Goal: Task Accomplishment & Management: Use online tool/utility

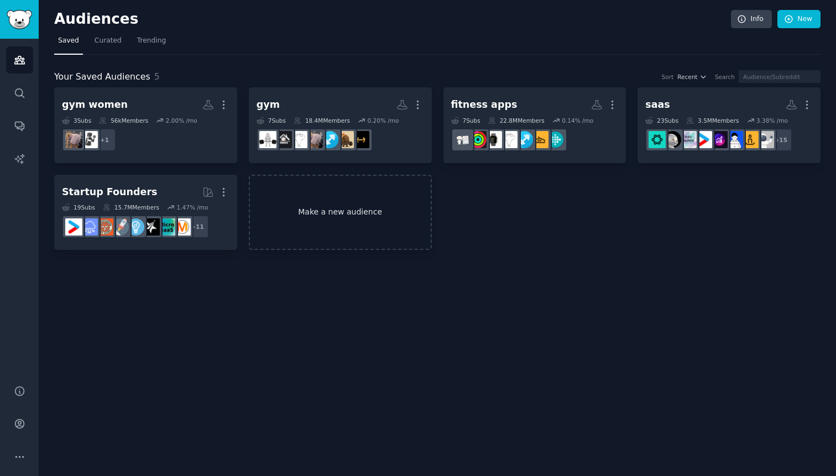
click at [324, 192] on link "Make a new audience" at bounding box center [340, 213] width 183 height 76
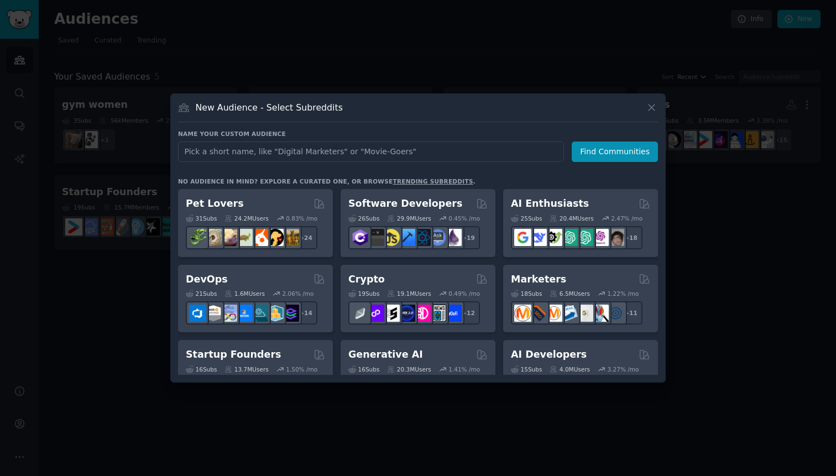
click at [328, 147] on input "text" at bounding box center [371, 152] width 386 height 20
type input "skincare"
click button "Find Communities" at bounding box center [615, 152] width 86 height 20
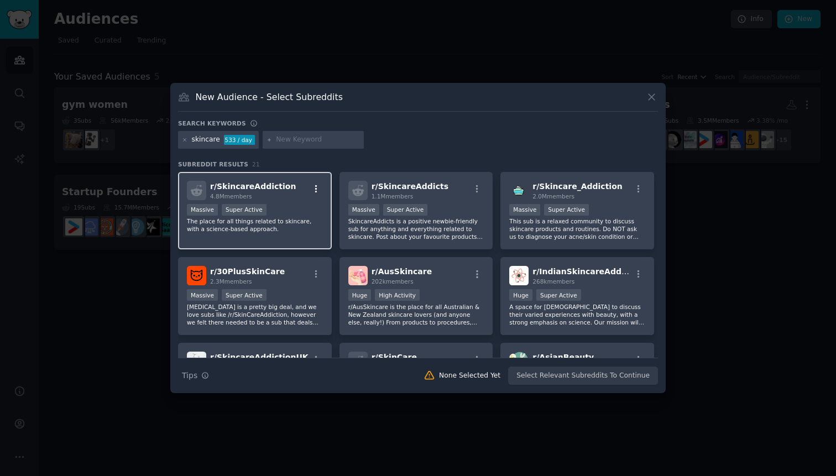
click at [314, 187] on icon "button" at bounding box center [316, 189] width 10 height 10
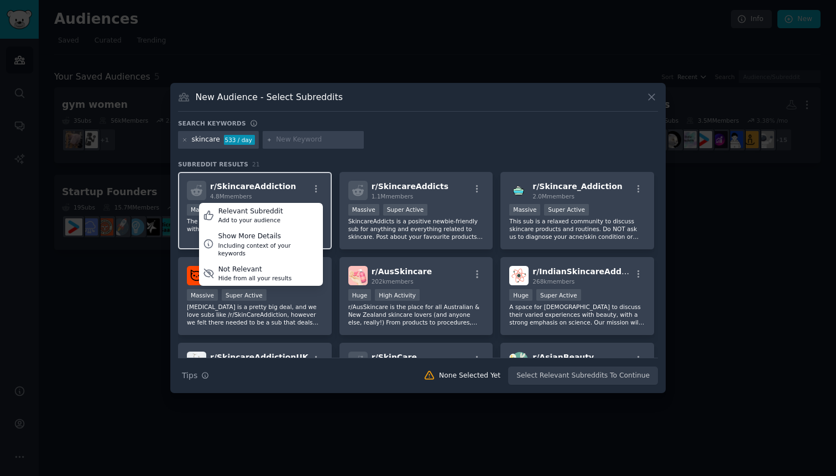
click at [312, 177] on div "r/ SkincareAddiction 4.8M members Relevant Subreddit Add to your audience Show …" at bounding box center [255, 211] width 154 height 78
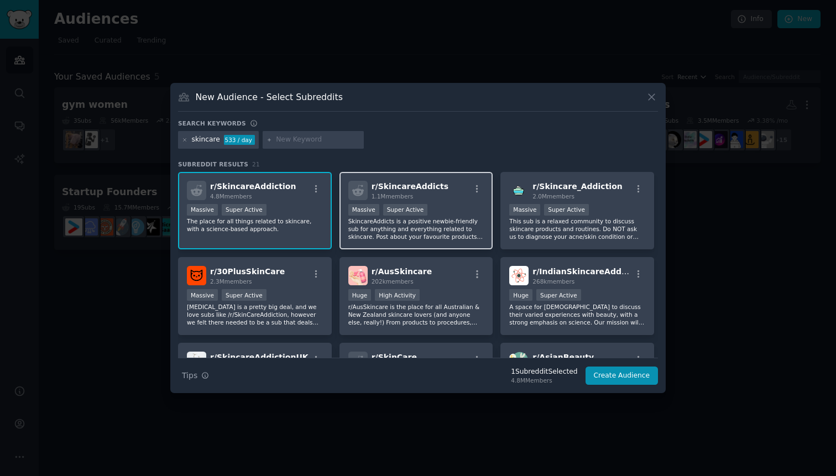
click at [418, 189] on span "r/ SkincareAddicts" at bounding box center [410, 186] width 77 height 9
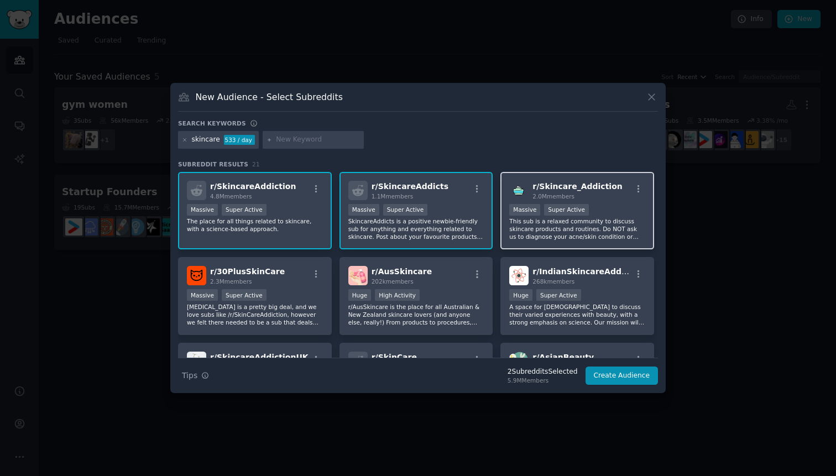
click at [623, 196] on div "r/ Skincare_Addiction 2.0M members" at bounding box center [577, 190] width 136 height 19
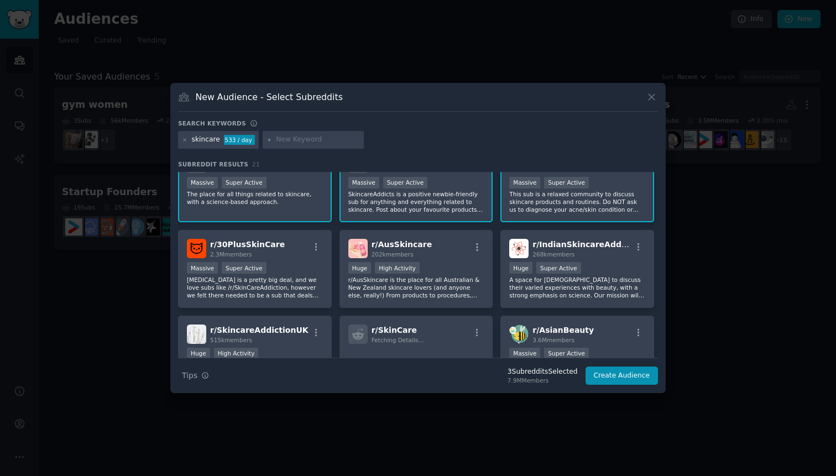
scroll to position [28, 0]
click at [613, 253] on div "268k members" at bounding box center [582, 254] width 99 height 8
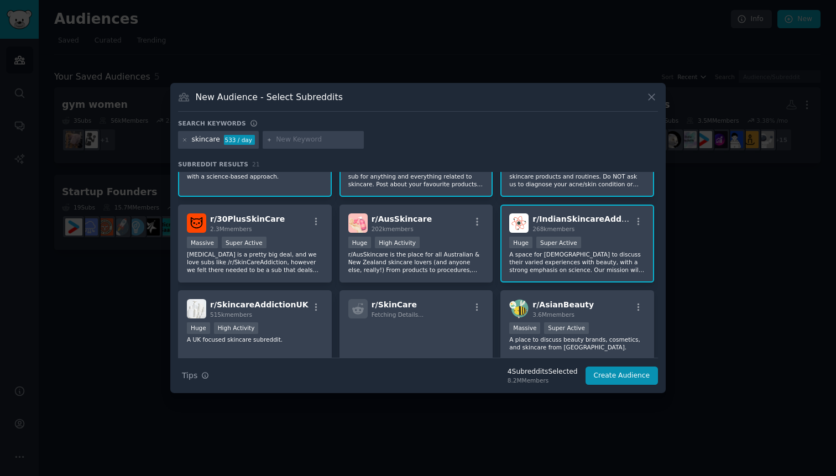
scroll to position [53, 0]
click at [468, 228] on div "r/ AusSkincare 202k members" at bounding box center [416, 222] width 136 height 19
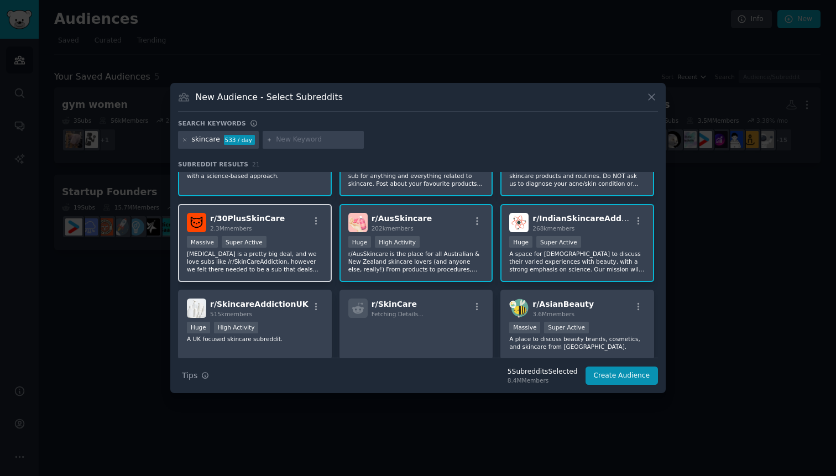
click at [296, 218] on div "r/ 30PlusSkinCare 2.3M members" at bounding box center [255, 222] width 136 height 19
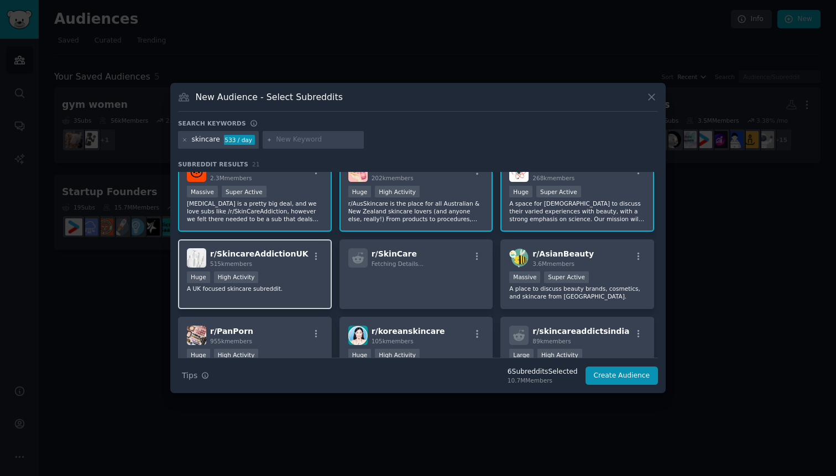
scroll to position [127, 0]
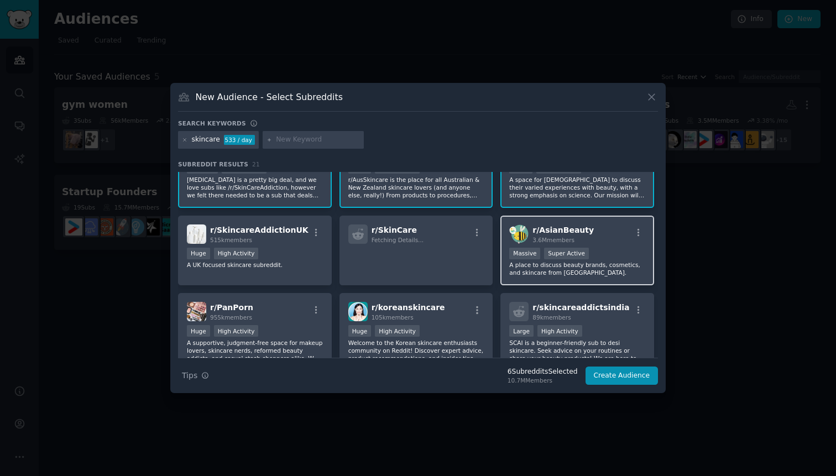
click at [628, 243] on div "r/ AsianBeauty 3.6M members" at bounding box center [577, 234] width 136 height 19
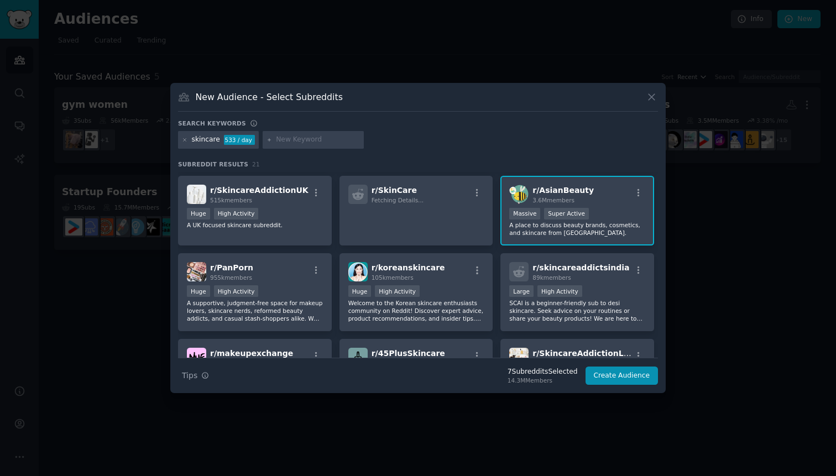
scroll to position [169, 0]
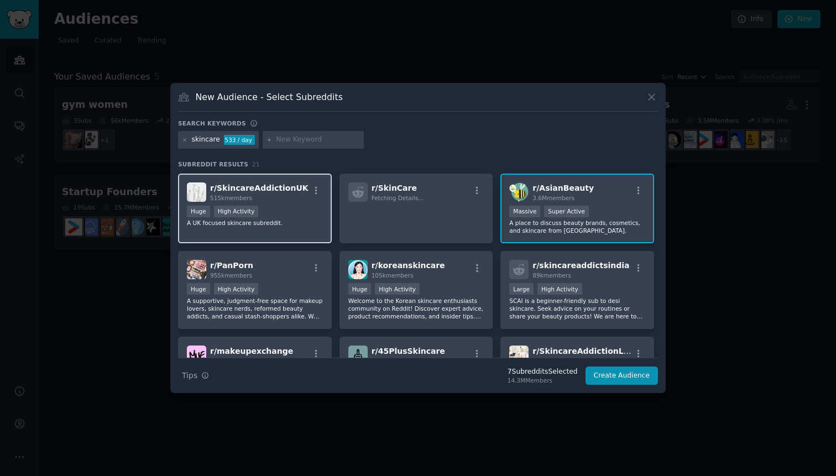
click at [304, 222] on p "A UK focused skincare subreddit." at bounding box center [255, 223] width 136 height 8
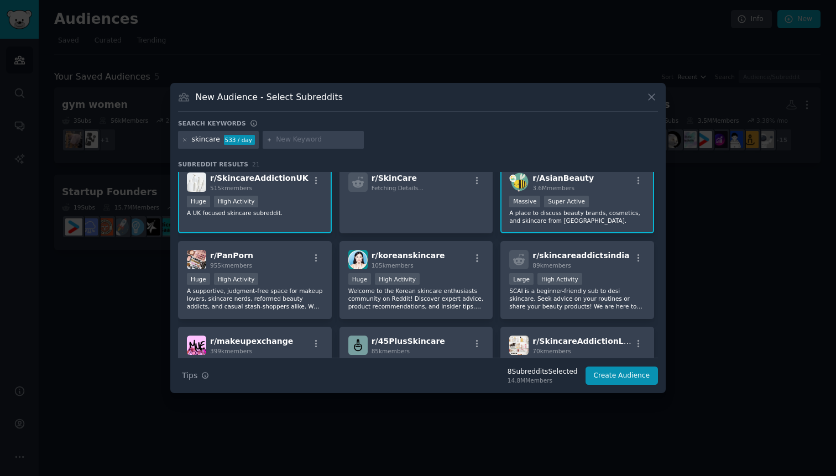
scroll to position [176, 0]
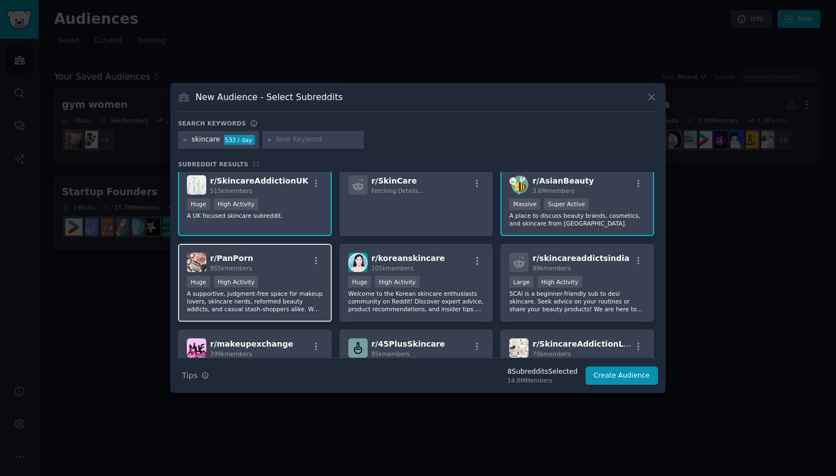
click at [298, 255] on div "r/ PanPorn 955k members" at bounding box center [255, 262] width 136 height 19
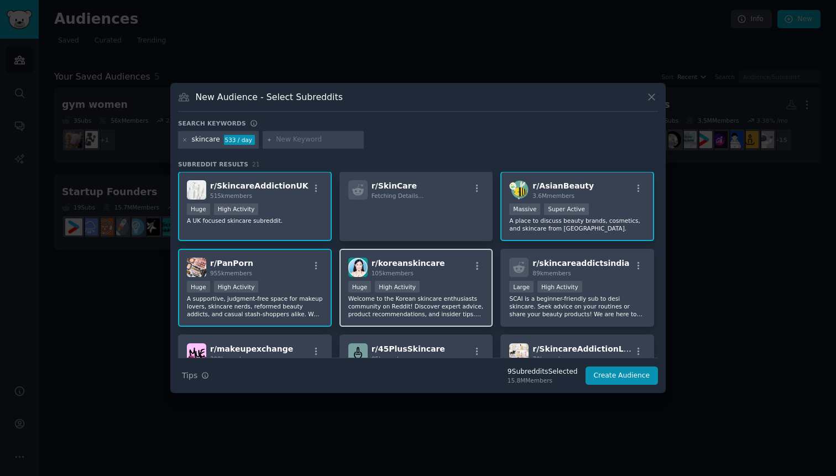
click at [466, 290] on div "Huge High Activity" at bounding box center [416, 288] width 136 height 14
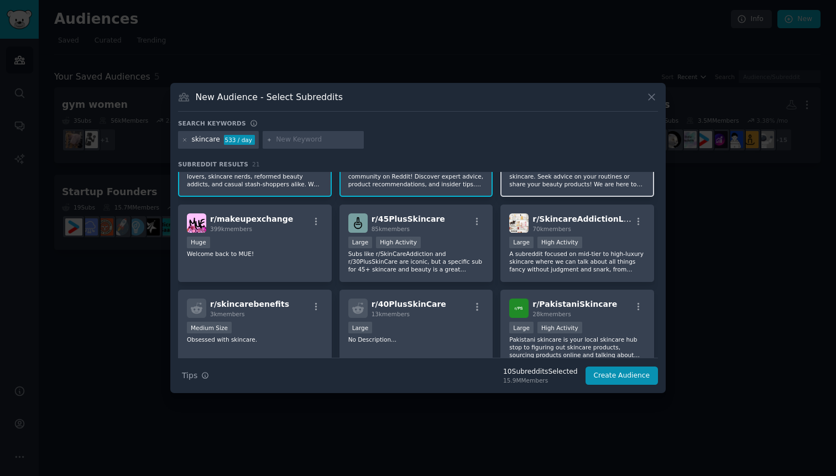
scroll to position [303, 0]
click at [617, 230] on div "70k members" at bounding box center [582, 228] width 99 height 8
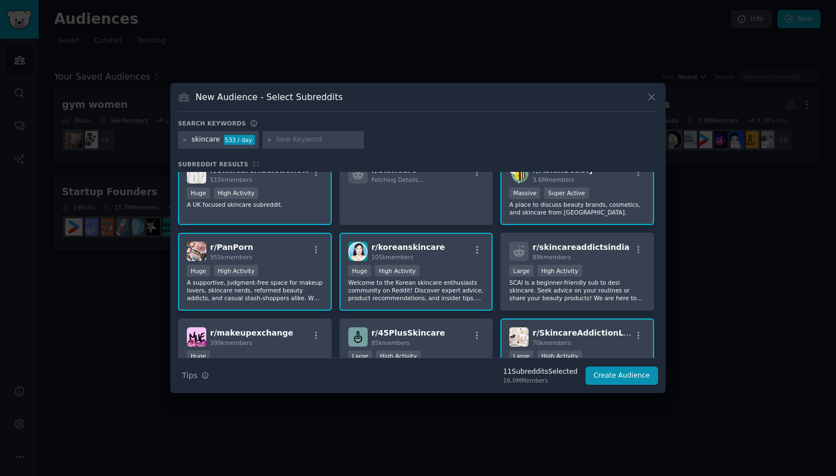
scroll to position [0, 0]
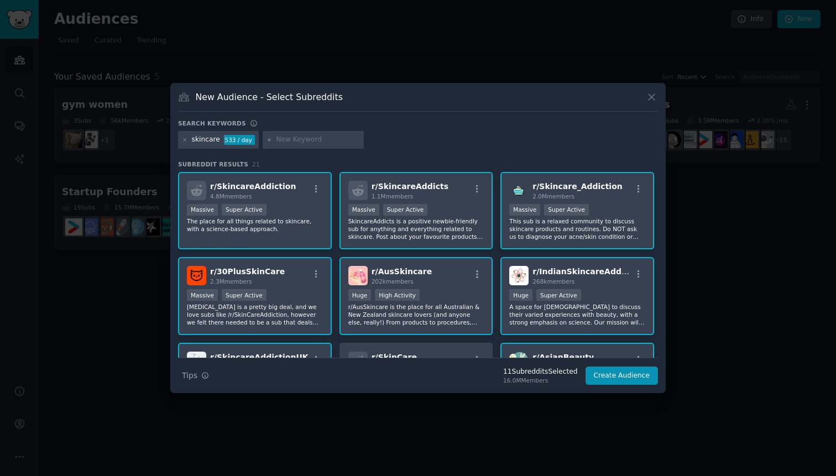
click at [276, 140] on input "text" at bounding box center [318, 140] width 84 height 10
click at [291, 141] on input "text" at bounding box center [318, 140] width 84 height 10
type input "non comedogenic"
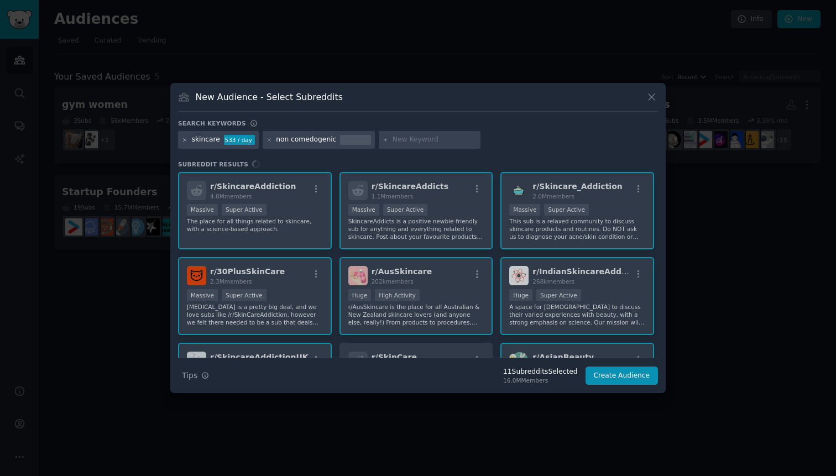
click at [184, 142] on icon at bounding box center [185, 140] width 6 height 6
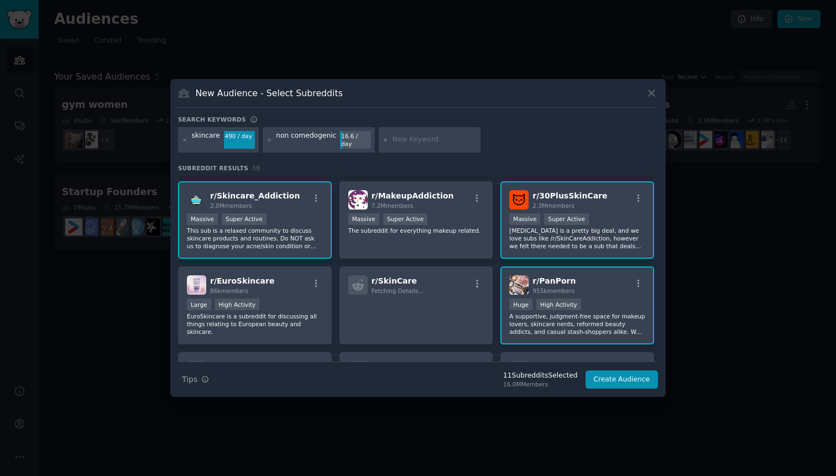
scroll to position [164, 0]
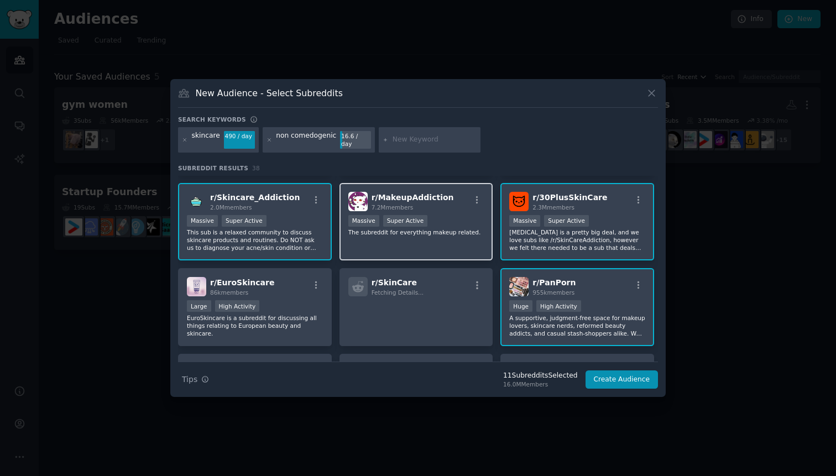
click at [471, 222] on div "Massive Super Active" at bounding box center [416, 222] width 136 height 14
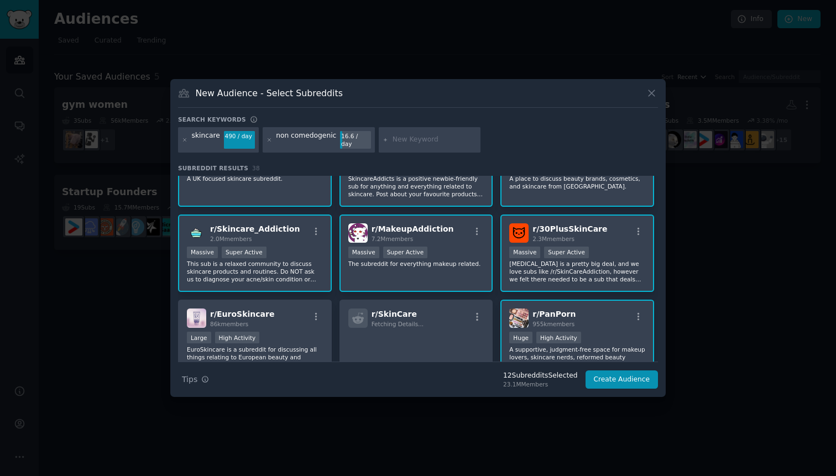
scroll to position [0, 0]
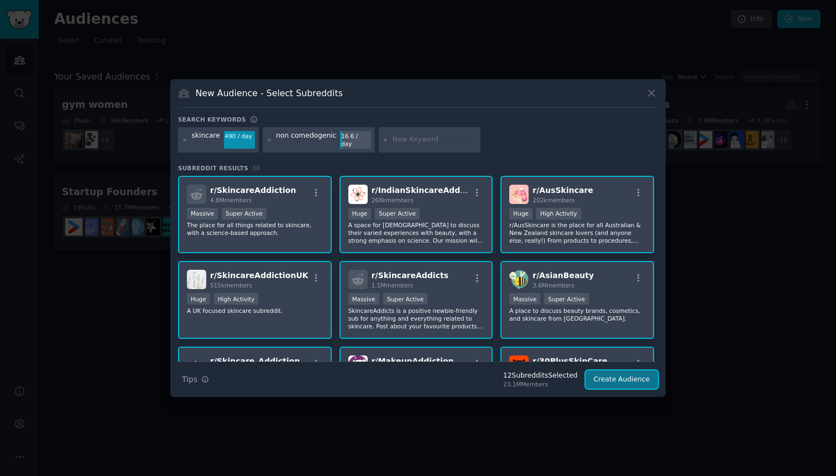
click at [627, 379] on button "Create Audience" at bounding box center [622, 380] width 73 height 19
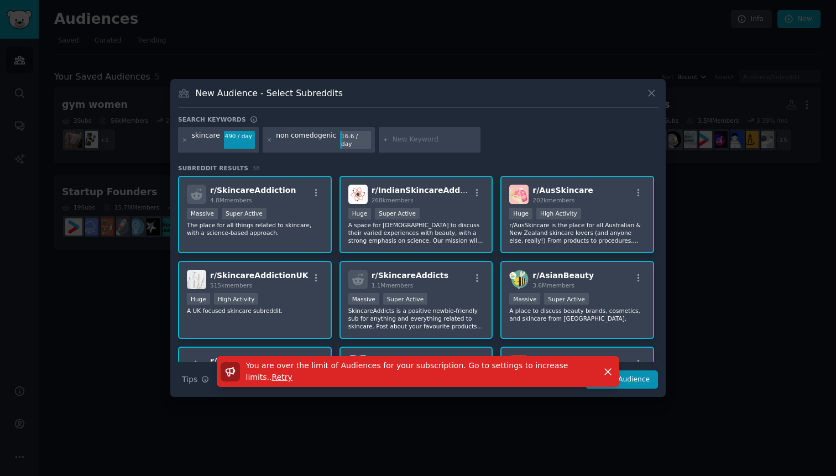
click at [272, 374] on span "Retry" at bounding box center [282, 377] width 20 height 9
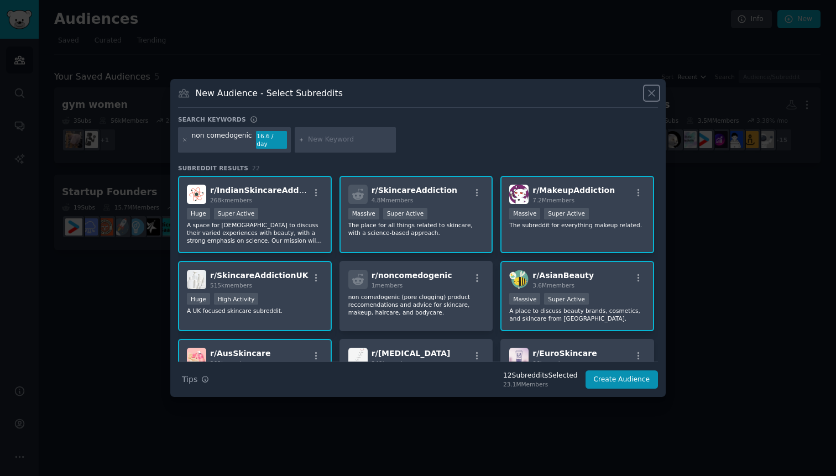
click at [649, 98] on icon at bounding box center [652, 93] width 12 height 12
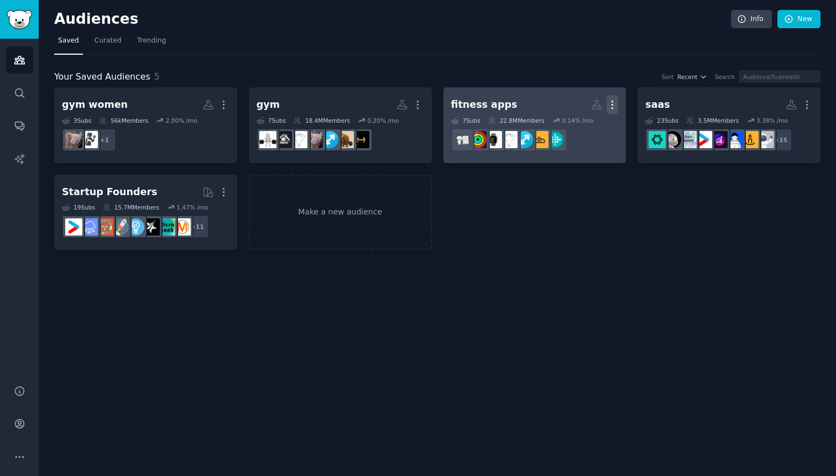
click at [618, 104] on icon "button" at bounding box center [613, 105] width 12 height 12
click at [583, 126] on p "Delete" at bounding box center [582, 128] width 25 height 12
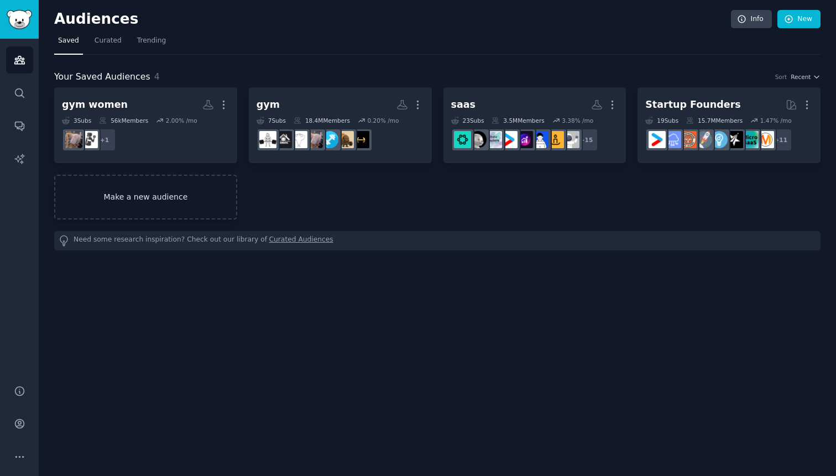
click at [175, 202] on link "Make a new audience" at bounding box center [145, 197] width 183 height 45
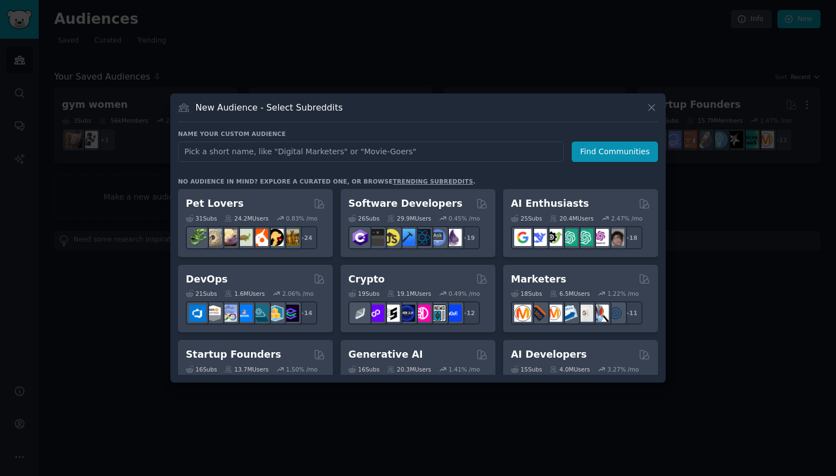
click at [288, 147] on input "text" at bounding box center [371, 152] width 386 height 20
type input "k"
type input "skincare"
click button "Find Communities" at bounding box center [615, 152] width 86 height 20
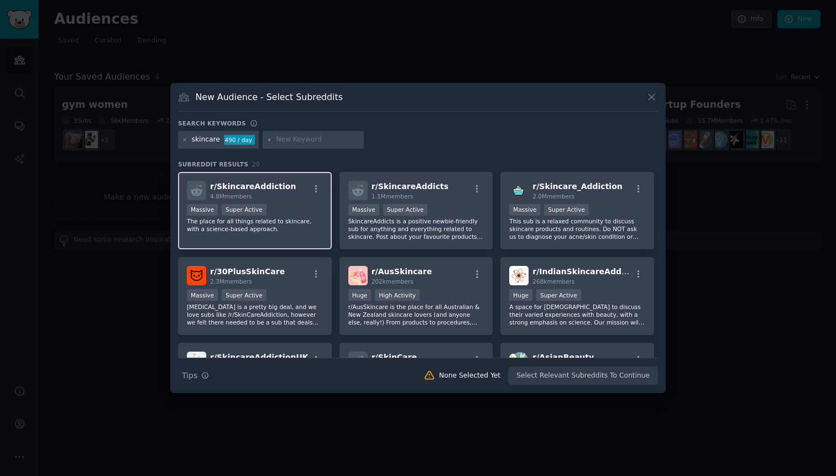
click at [301, 199] on div "r/ SkincareAddiction 4.8M members" at bounding box center [255, 190] width 136 height 19
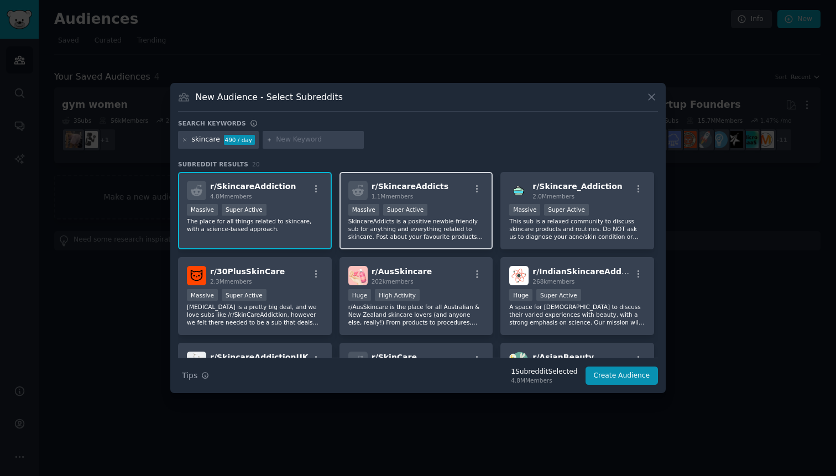
click at [481, 197] on div "r/ SkincareAddicts 1.1M members" at bounding box center [416, 190] width 136 height 19
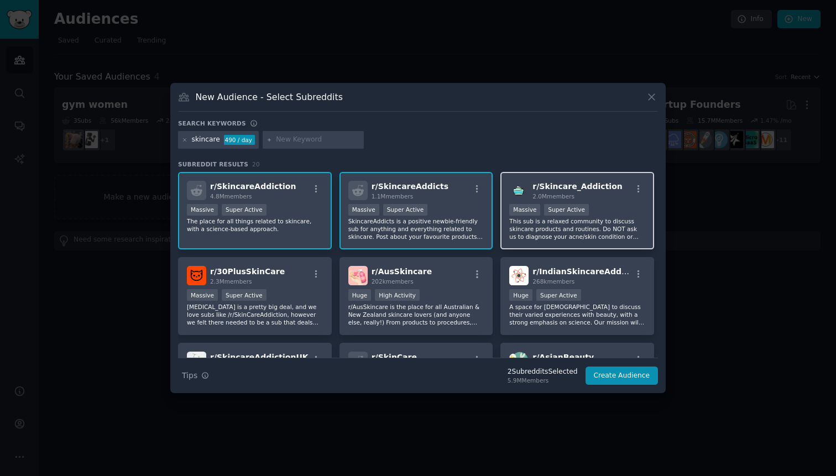
click at [561, 196] on span "2.0M members" at bounding box center [554, 196] width 42 height 7
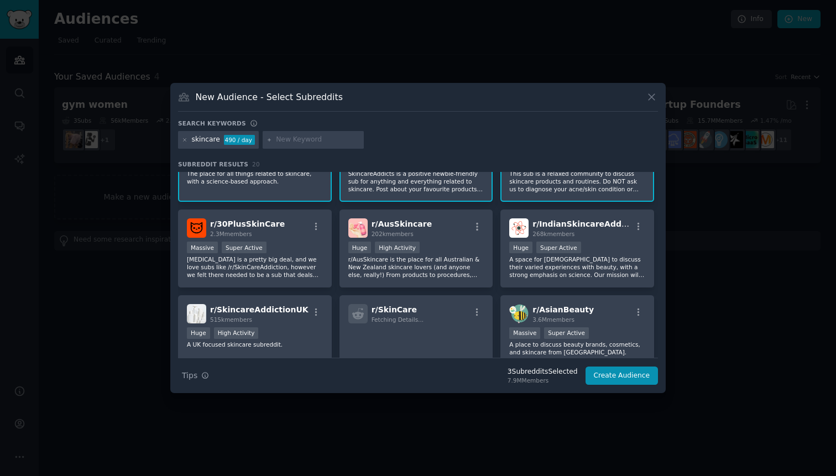
scroll to position [51, 0]
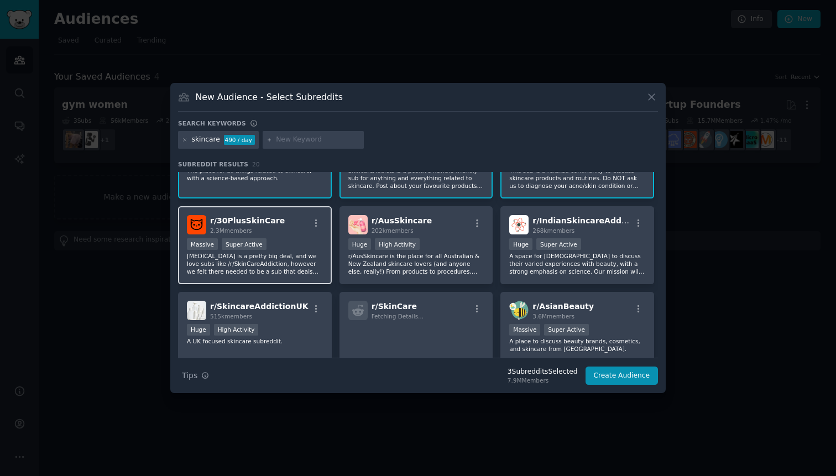
click at [284, 233] on div "r/ 30PlusSkinCare 2.3M members" at bounding box center [255, 224] width 136 height 19
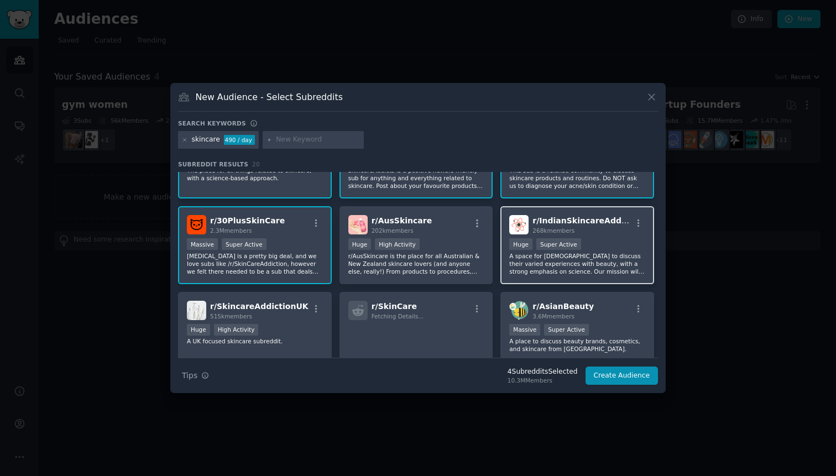
click at [562, 221] on span "r/ IndianSkincareAddicts" at bounding box center [585, 220] width 105 height 9
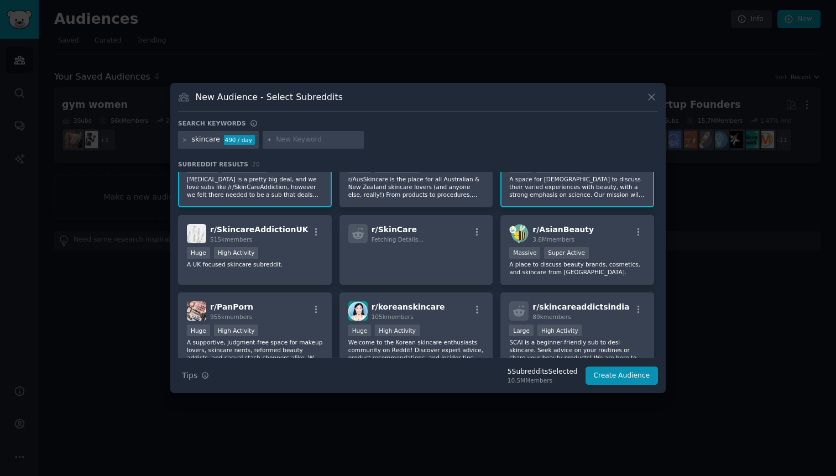
scroll to position [142, 0]
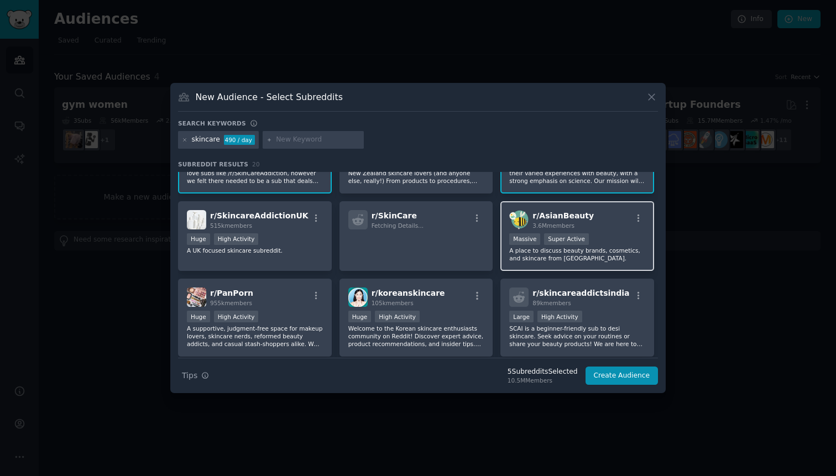
click at [593, 248] on p "A place to discuss beauty brands, cosmetics, and skincare from [GEOGRAPHIC_DATA…" at bounding box center [577, 254] width 136 height 15
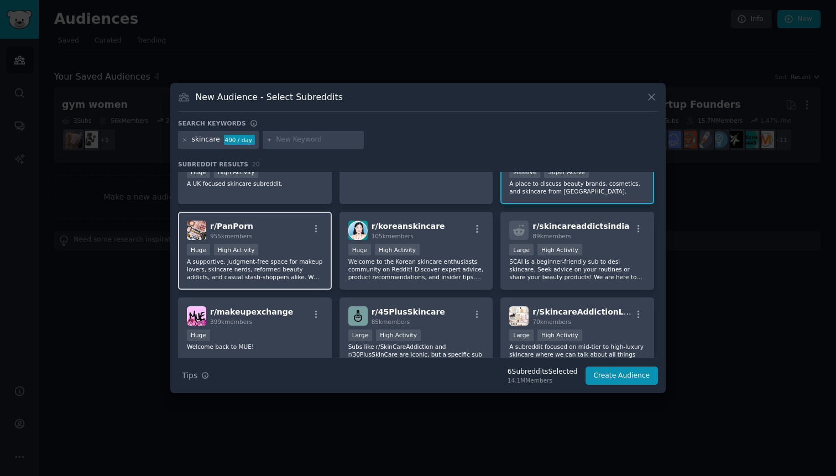
scroll to position [211, 0]
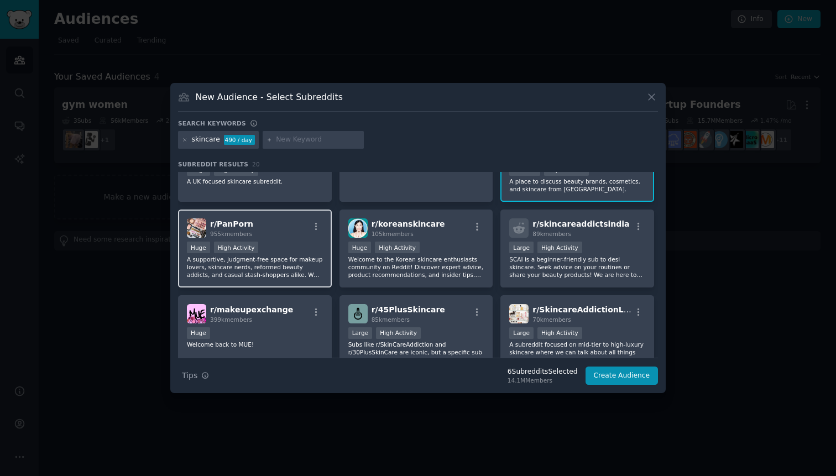
click at [295, 237] on div "r/ PanPorn 955k members" at bounding box center [255, 227] width 136 height 19
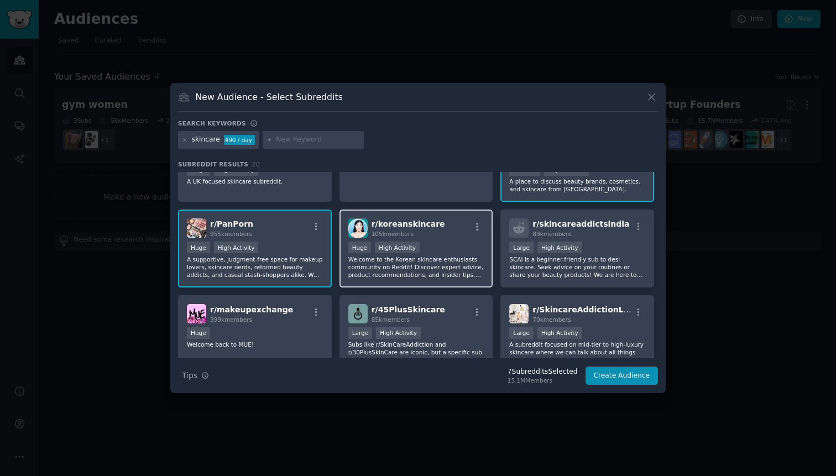
click at [445, 233] on div "r/ koreanskincare 105k members" at bounding box center [416, 227] width 136 height 19
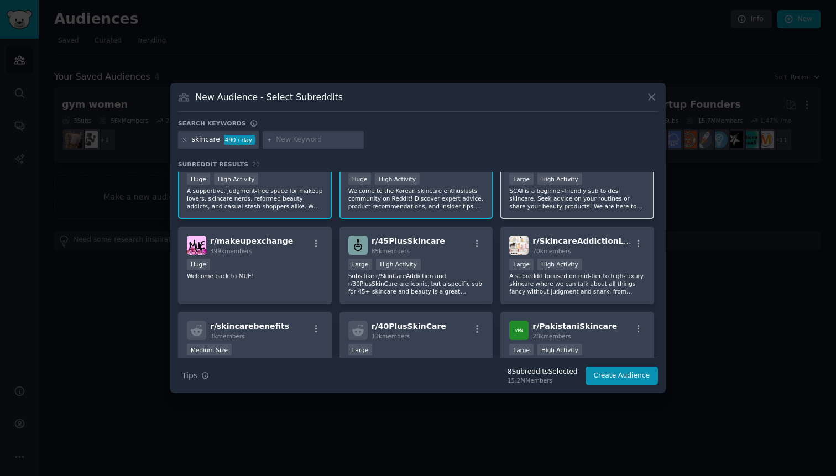
scroll to position [281, 0]
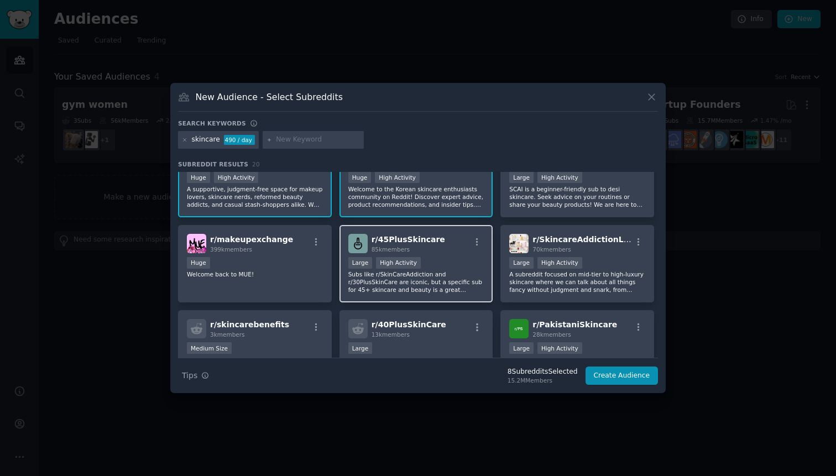
click at [460, 263] on div "Large High Activity" at bounding box center [416, 264] width 136 height 14
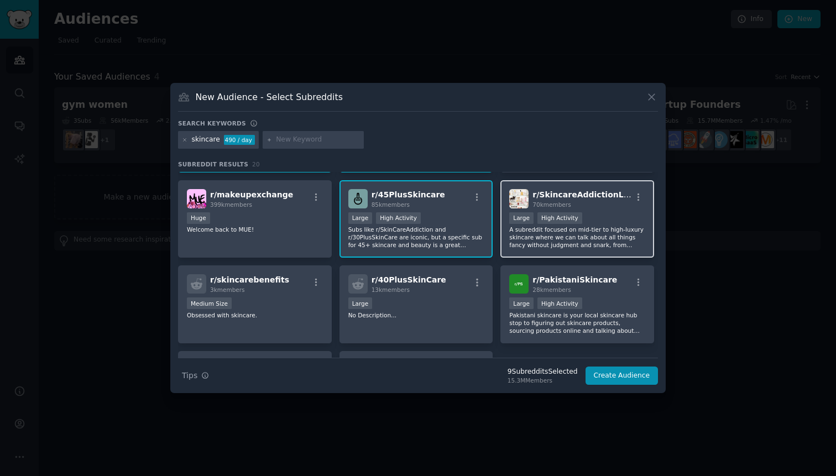
scroll to position [328, 0]
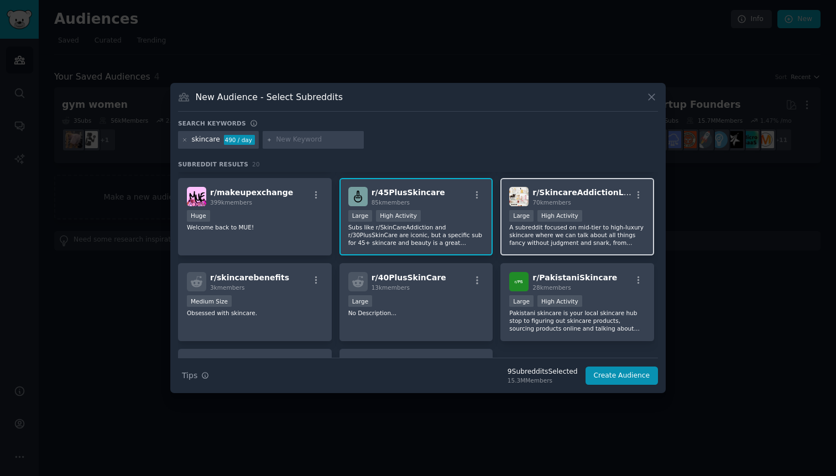
click at [611, 220] on div "10,000 - 100,000 members Large High Activity" at bounding box center [577, 217] width 136 height 14
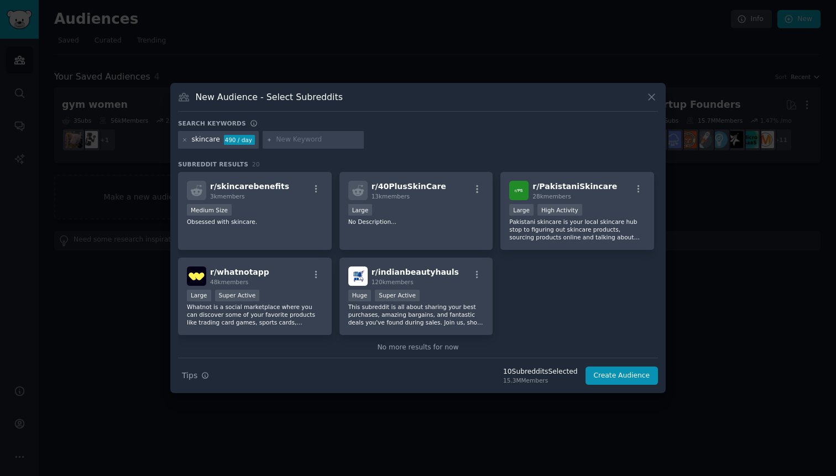
scroll to position [435, 0]
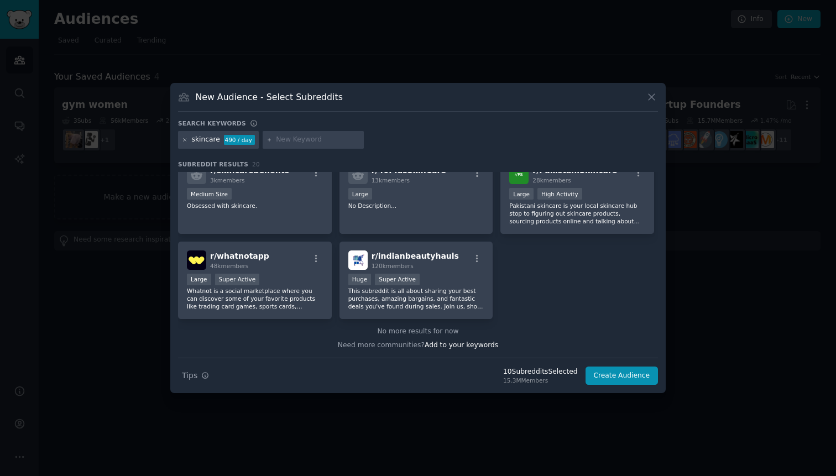
click at [185, 138] on icon at bounding box center [185, 140] width 6 height 6
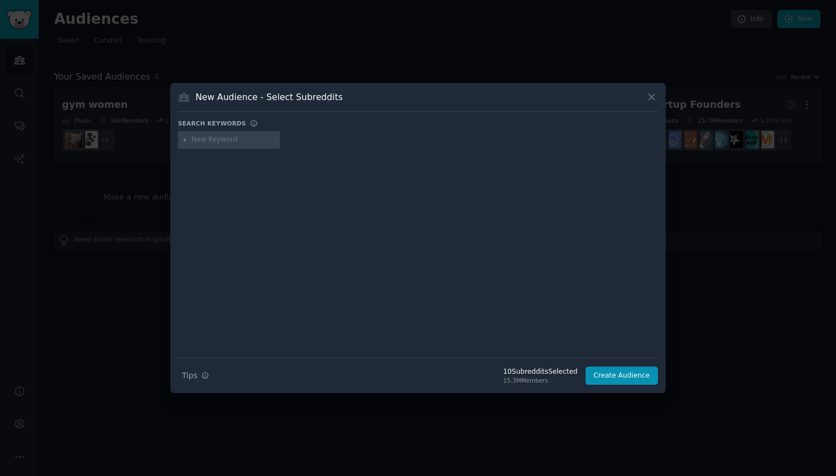
click at [239, 134] on div at bounding box center [229, 140] width 102 height 18
click at [232, 137] on input "text" at bounding box center [234, 140] width 84 height 10
type input "non comedogenic"
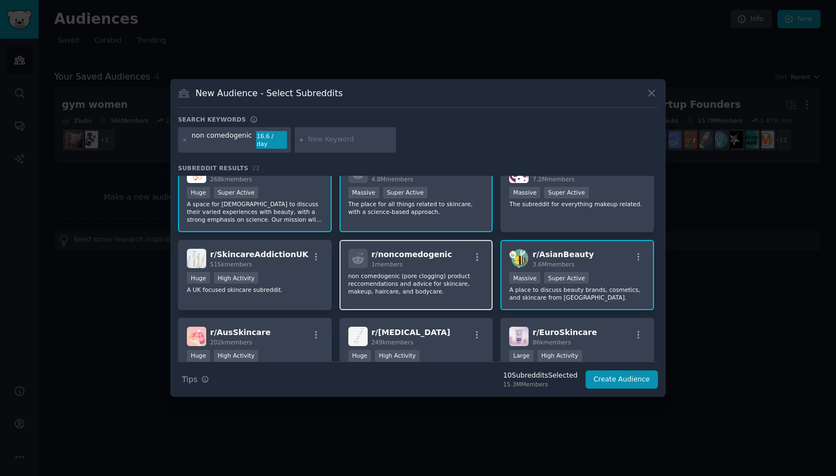
scroll to position [22, 0]
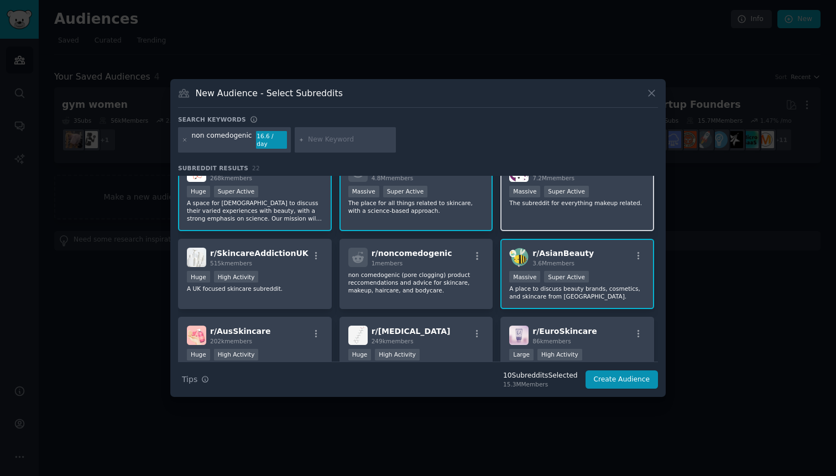
click at [575, 210] on div "r/ MakeupAddiction 7.2M members Massive Super Active The subreddit for everythi…" at bounding box center [577, 193] width 154 height 78
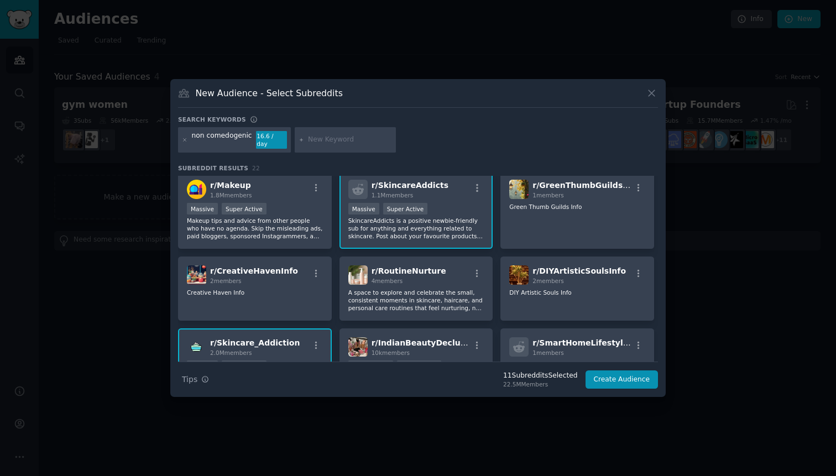
scroll to position [254, 0]
click at [289, 202] on div "Massive Super Active" at bounding box center [255, 209] width 136 height 14
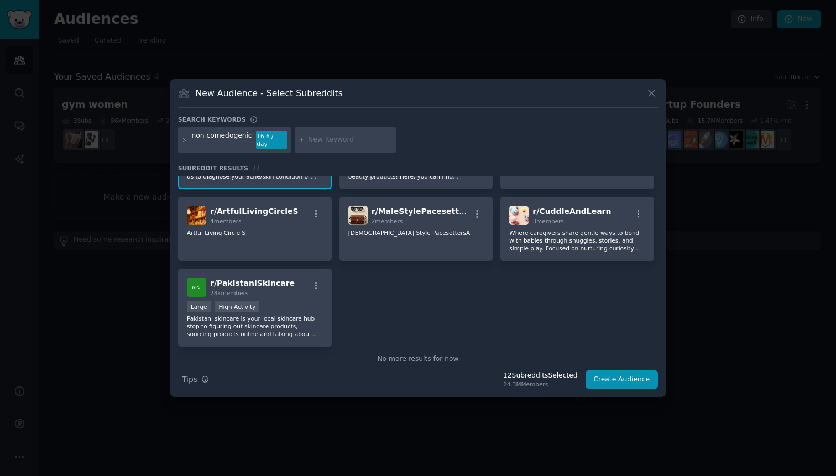
scroll to position [494, 0]
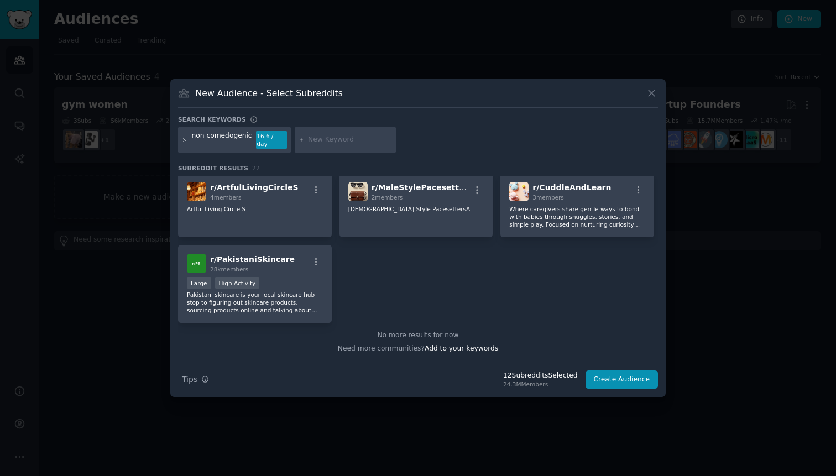
click at [183, 141] on icon at bounding box center [185, 140] width 6 height 6
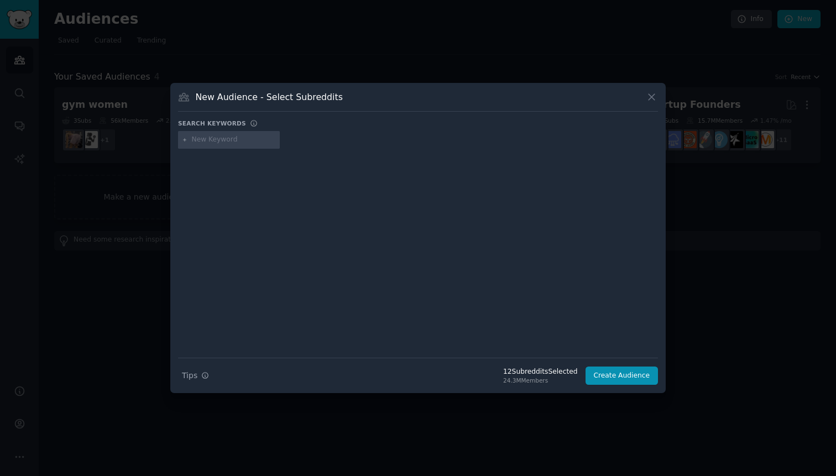
click at [239, 144] on input "text" at bounding box center [234, 140] width 84 height 10
type input "formulation"
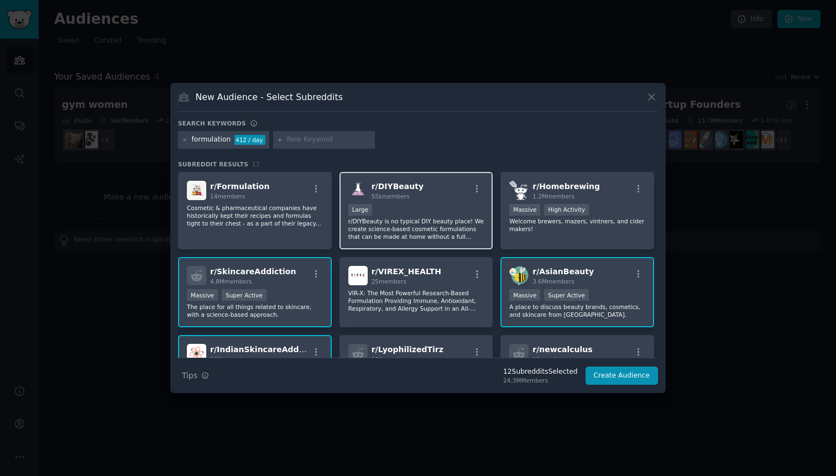
click at [434, 203] on div "r/ DIYBeauty 55k members Large r/DIYBeauty is no typical DIY beauty place! We c…" at bounding box center [417, 211] width 154 height 78
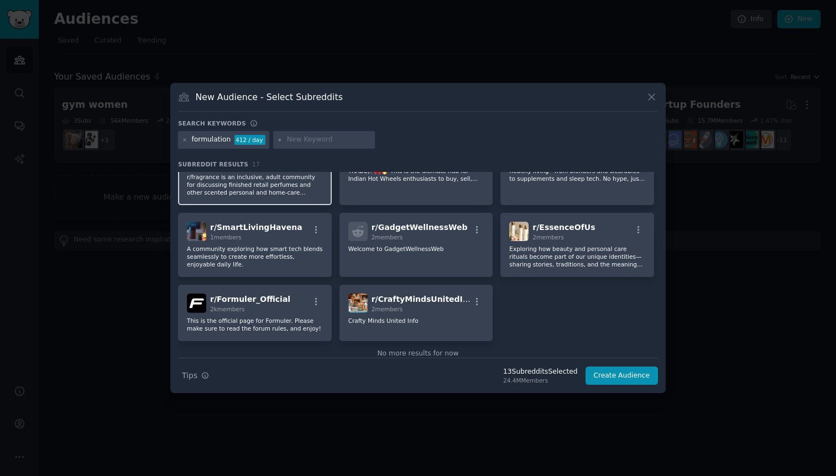
scroll to position [315, 0]
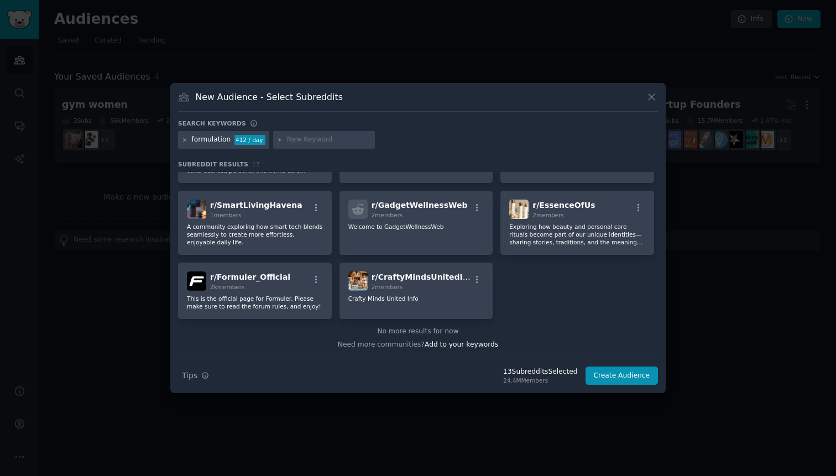
click at [184, 140] on icon at bounding box center [185, 140] width 6 height 6
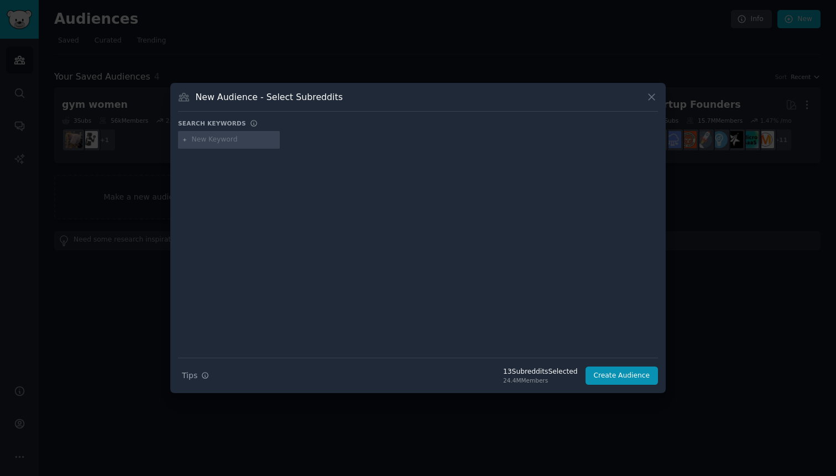
click at [254, 138] on input "text" at bounding box center [234, 140] width 84 height 10
type input "athleisure"
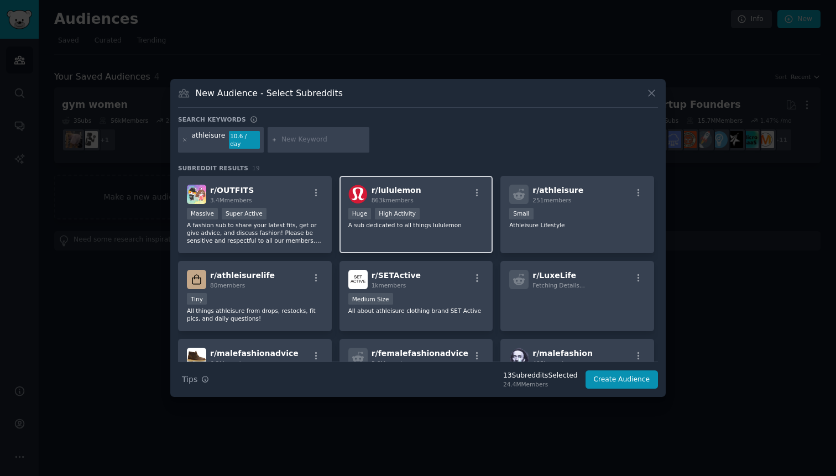
click at [458, 212] on div ">= 80th percentile for submissions / day Huge High Activity" at bounding box center [416, 215] width 136 height 14
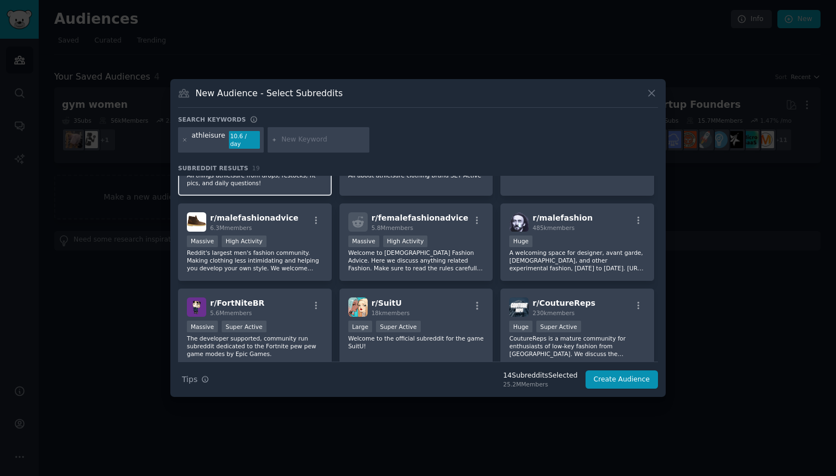
scroll to position [138, 0]
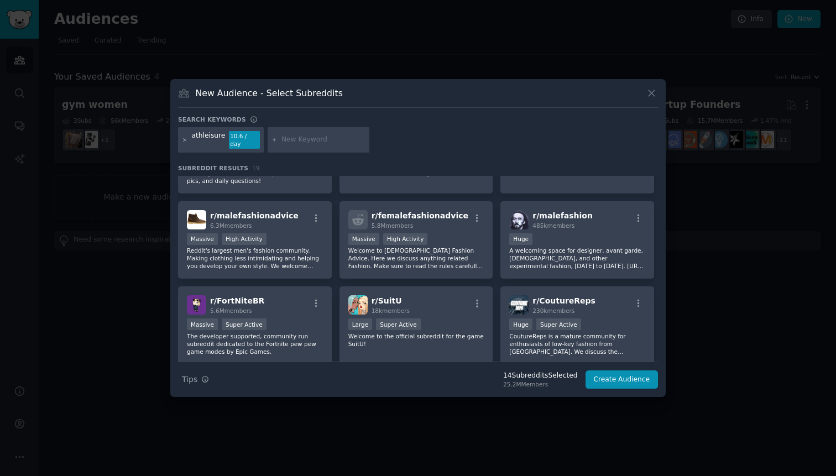
click at [185, 140] on icon at bounding box center [185, 139] width 3 height 3
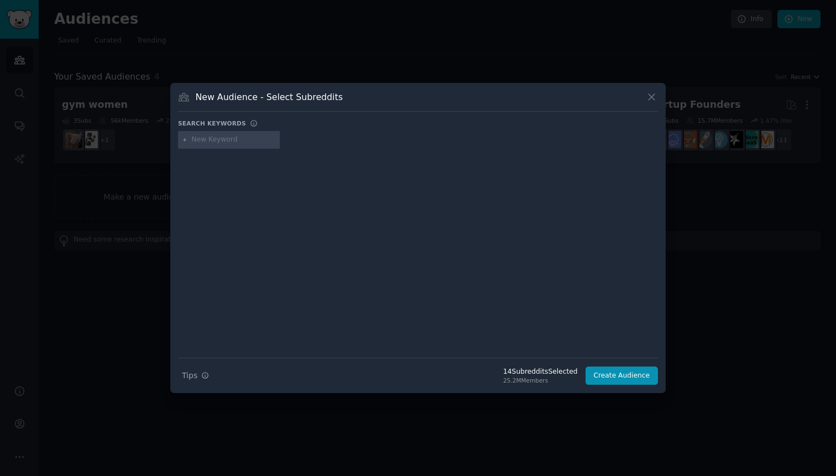
click at [222, 143] on input "text" at bounding box center [234, 140] width 84 height 10
type input "active women"
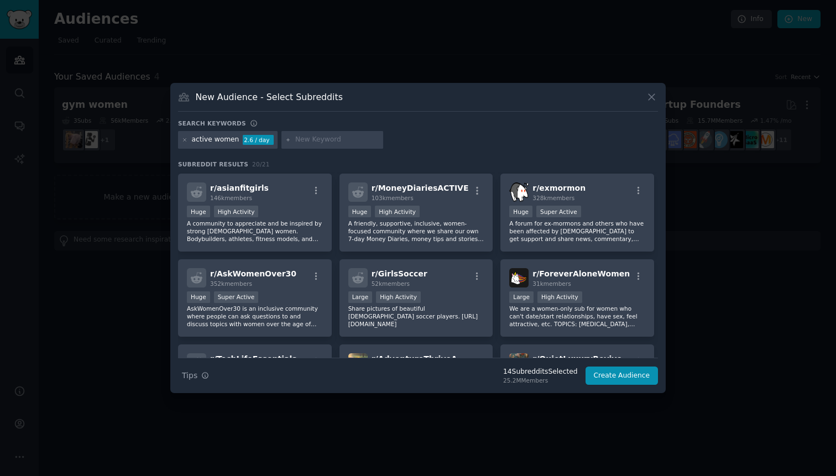
scroll to position [85, 0]
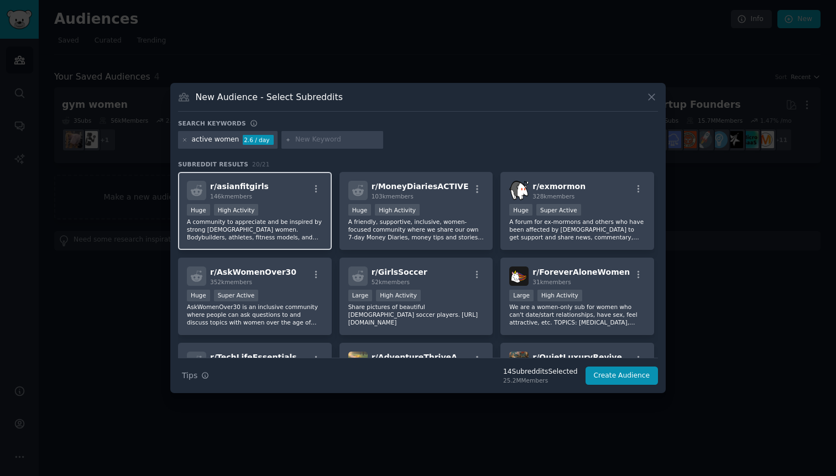
click at [314, 218] on p "A community to appreciate and be inspired by strong [DEMOGRAPHIC_DATA] women. B…" at bounding box center [255, 229] width 136 height 23
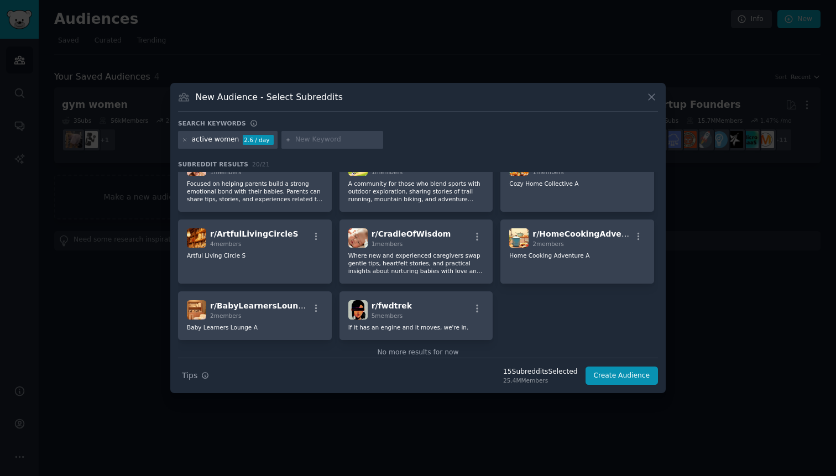
scroll to position [357, 0]
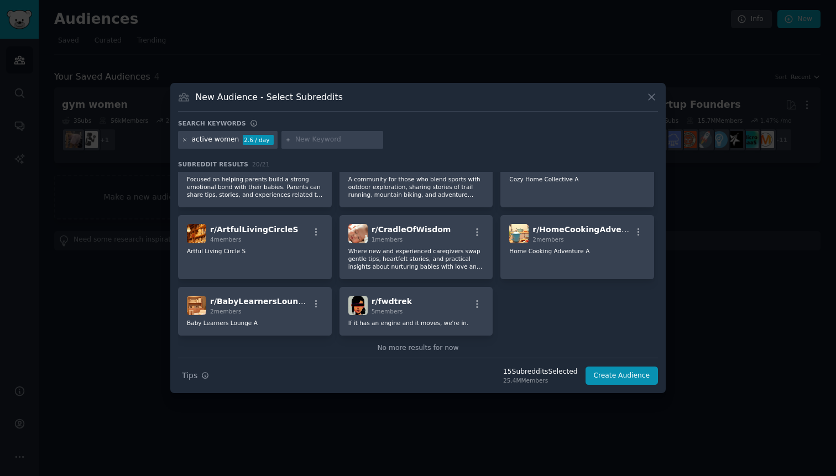
click at [185, 139] on icon at bounding box center [185, 140] width 6 height 6
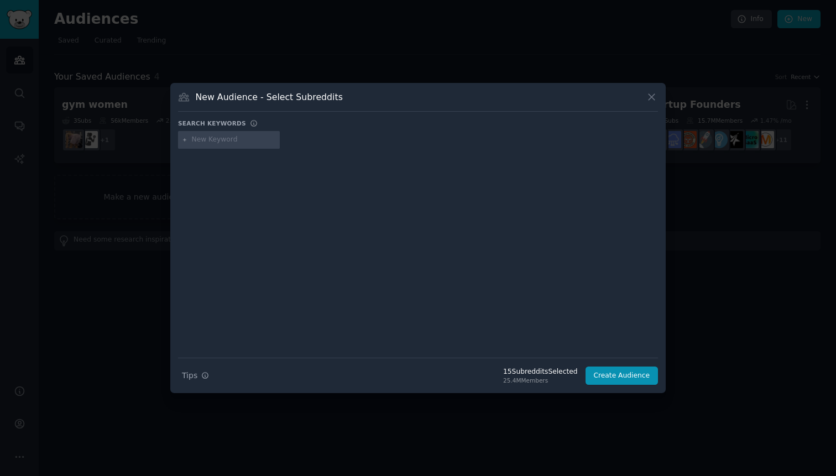
click at [209, 139] on input "text" at bounding box center [234, 140] width 84 height 10
click at [625, 382] on button "Create Audience" at bounding box center [622, 376] width 73 height 19
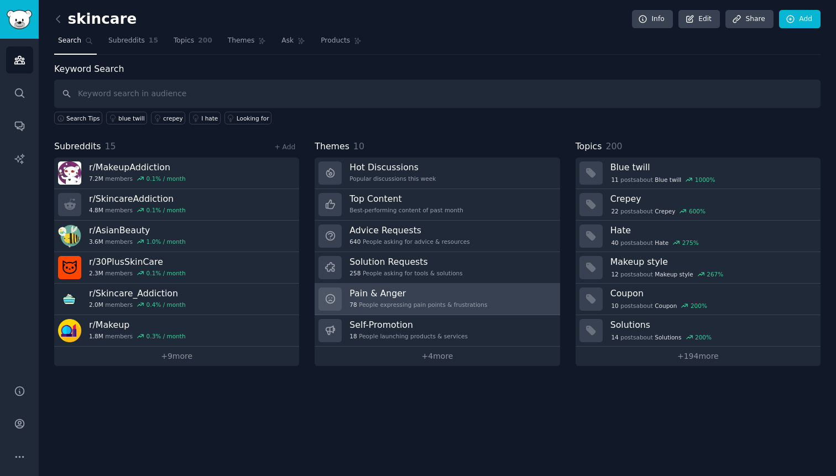
click at [470, 289] on h3 "Pain & Anger" at bounding box center [419, 294] width 138 height 12
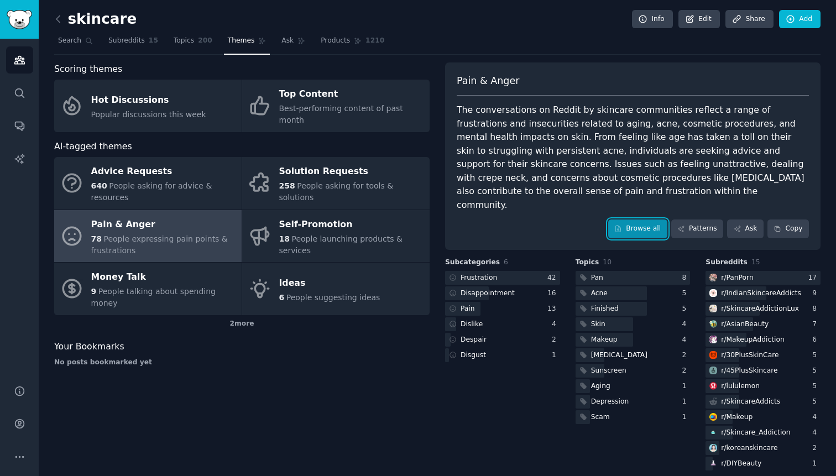
click at [628, 220] on link "Browse all" at bounding box center [637, 229] width 59 height 19
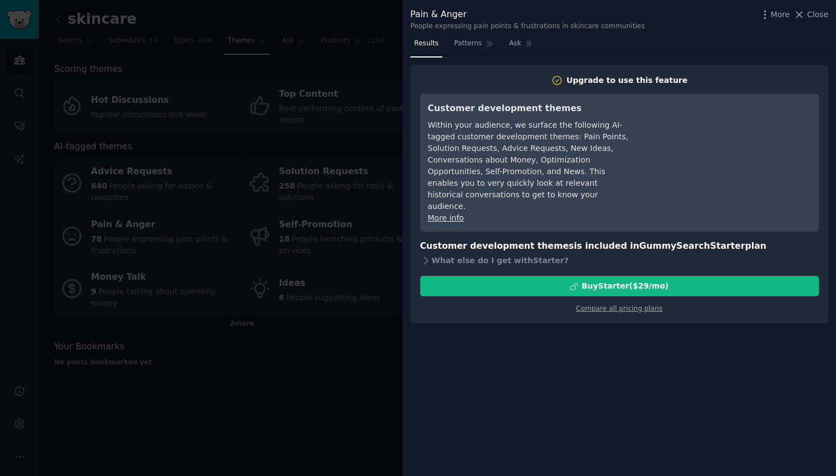
click at [347, 223] on div at bounding box center [418, 238] width 836 height 476
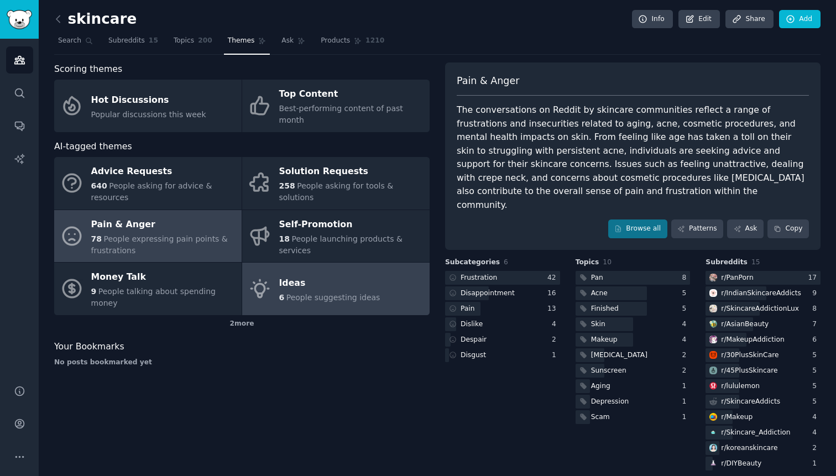
click at [300, 274] on div "Ideas" at bounding box center [329, 283] width 101 height 18
